Goal: Find specific page/section: Find specific page/section

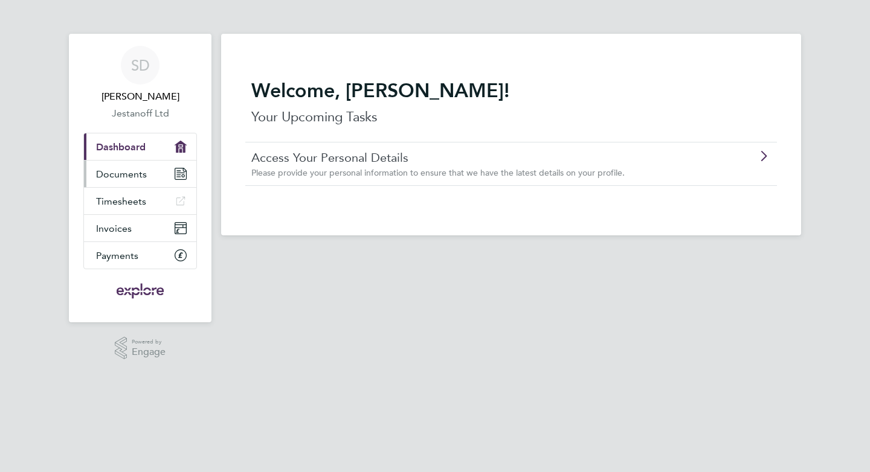
click at [127, 168] on span "Documents" at bounding box center [121, 173] width 51 height 11
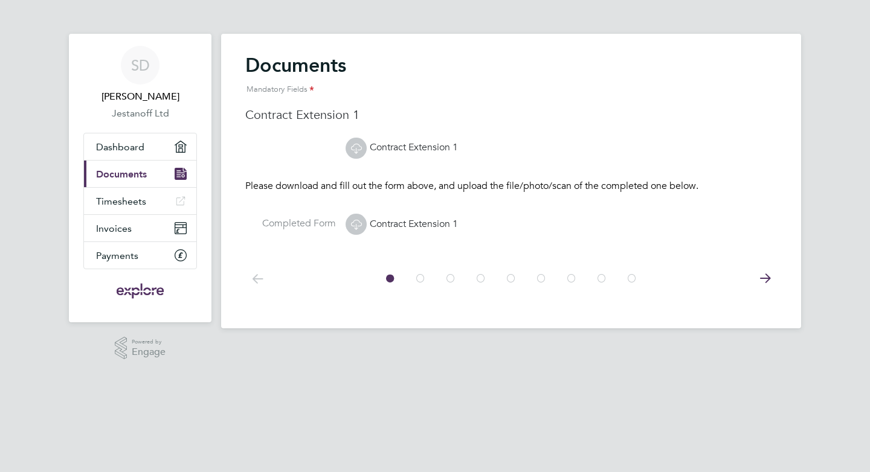
click at [422, 283] on icon at bounding box center [420, 278] width 12 height 27
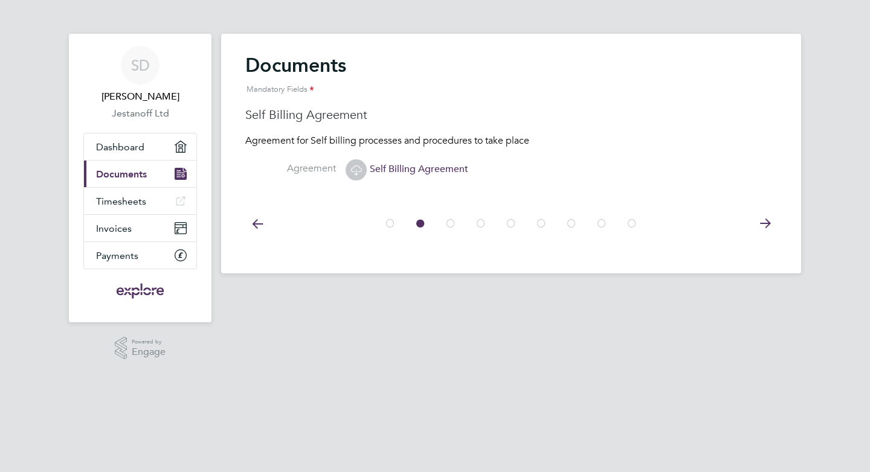
click at [452, 223] on icon at bounding box center [450, 223] width 12 height 27
click at [480, 222] on icon at bounding box center [481, 223] width 12 height 27
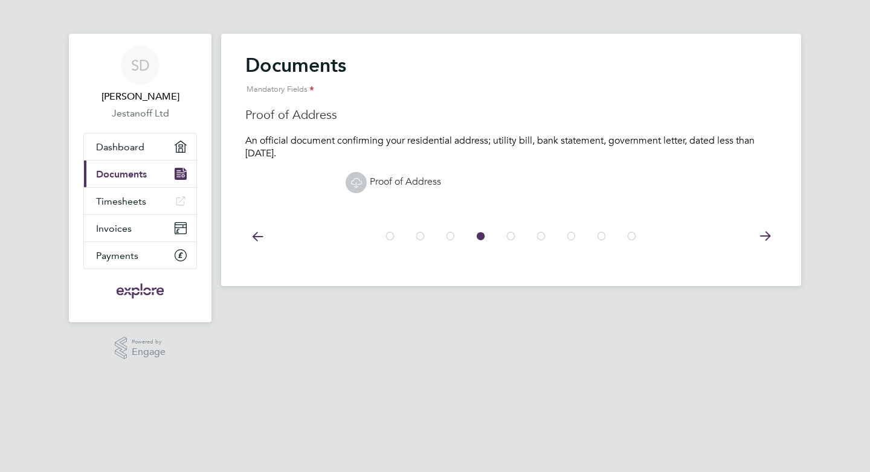
click at [513, 234] on icon at bounding box center [511, 236] width 12 height 27
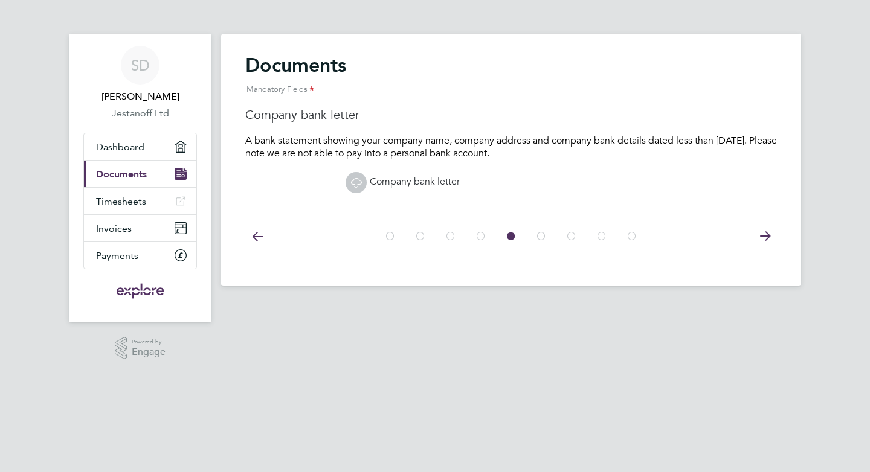
click at [550, 237] on div at bounding box center [511, 236] width 272 height 27
click at [545, 237] on icon at bounding box center [541, 236] width 12 height 27
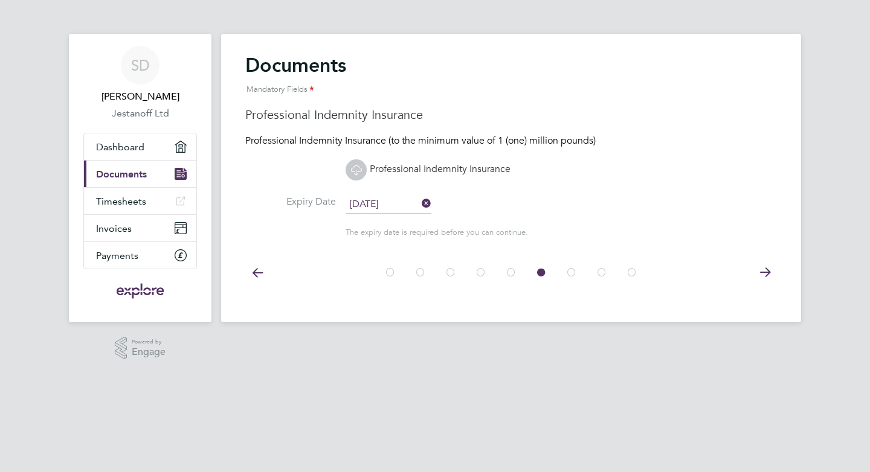
click at [572, 274] on icon at bounding box center [571, 272] width 12 height 27
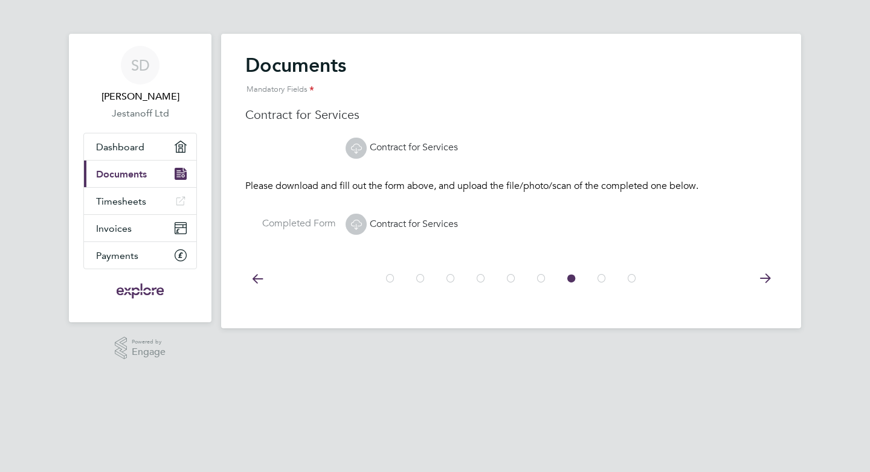
click at [602, 278] on icon at bounding box center [601, 278] width 12 height 27
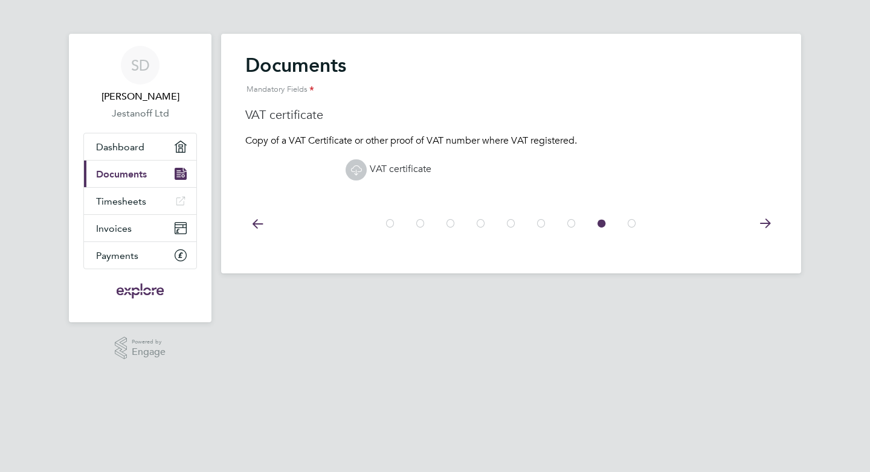
click at [631, 224] on icon at bounding box center [632, 223] width 12 height 27
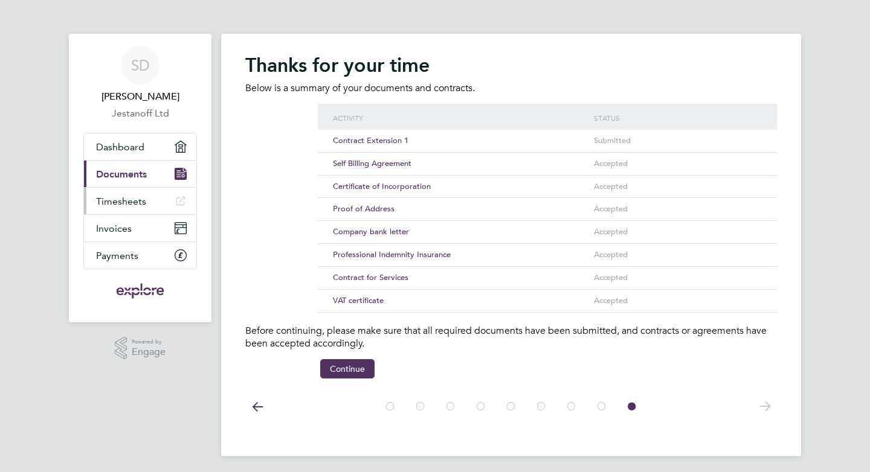
click at [115, 202] on span "Timesheets" at bounding box center [121, 201] width 50 height 11
